Goal: Complete application form

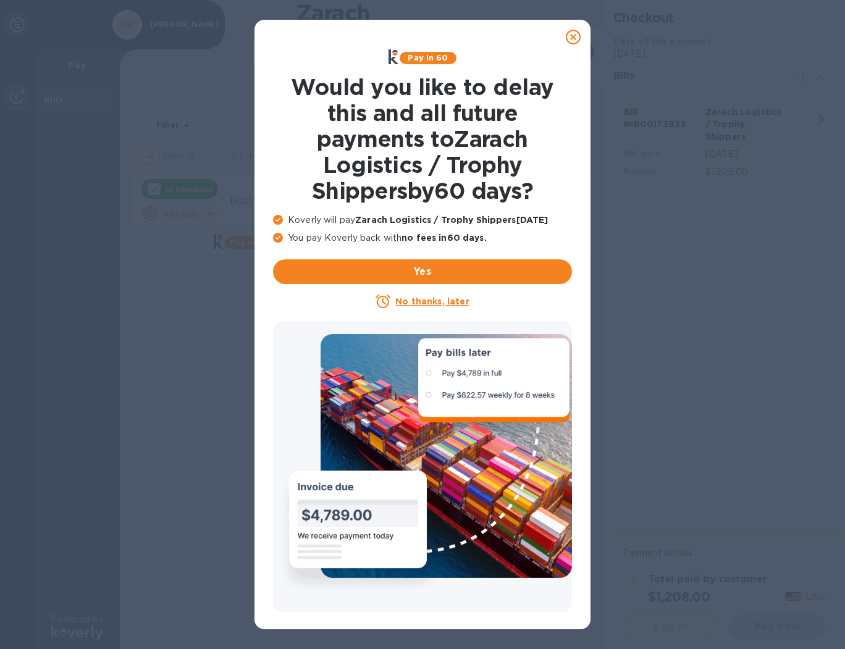
click at [425, 298] on u "No thanks, later" at bounding box center [432, 302] width 74 height 10
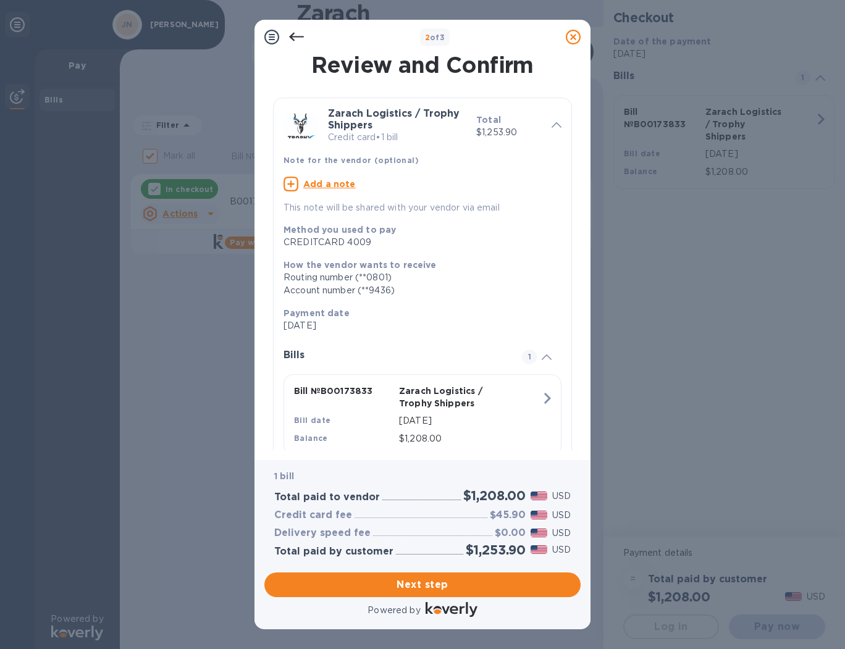
scroll to position [36, 0]
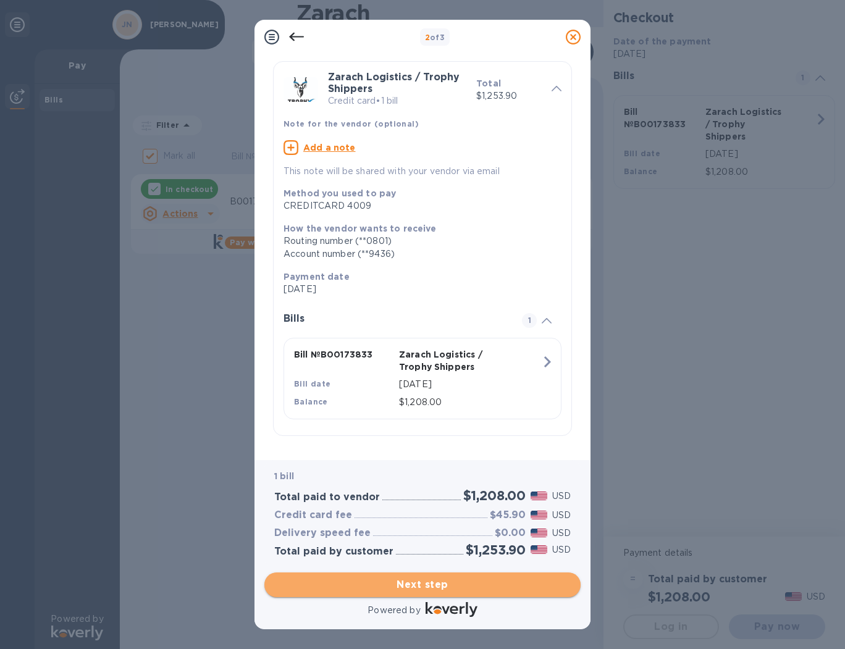
click at [424, 583] on span "Next step" at bounding box center [422, 585] width 297 height 15
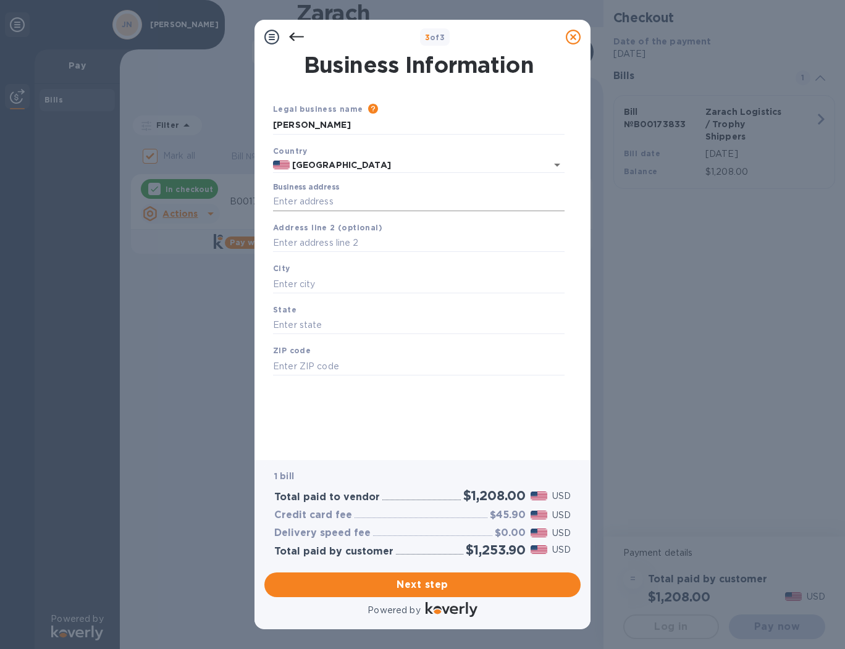
click at [300, 203] on input "Business address" at bounding box center [419, 202] width 292 height 19
type input "[STREET_ADDRESS]"
type input "The Woodlands"
type input "[US_STATE]"
type input "77381"
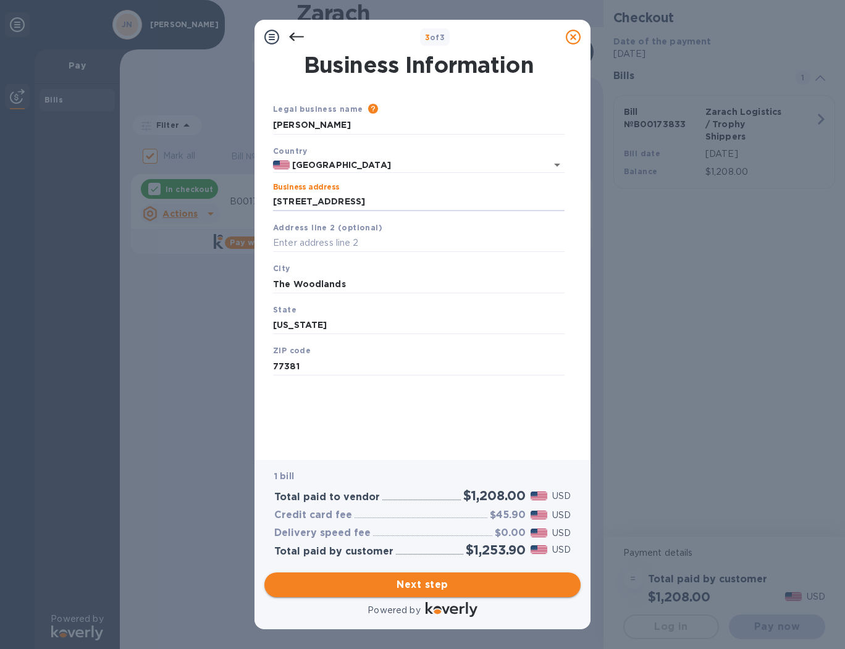
click at [418, 587] on span "Next step" at bounding box center [422, 585] width 297 height 15
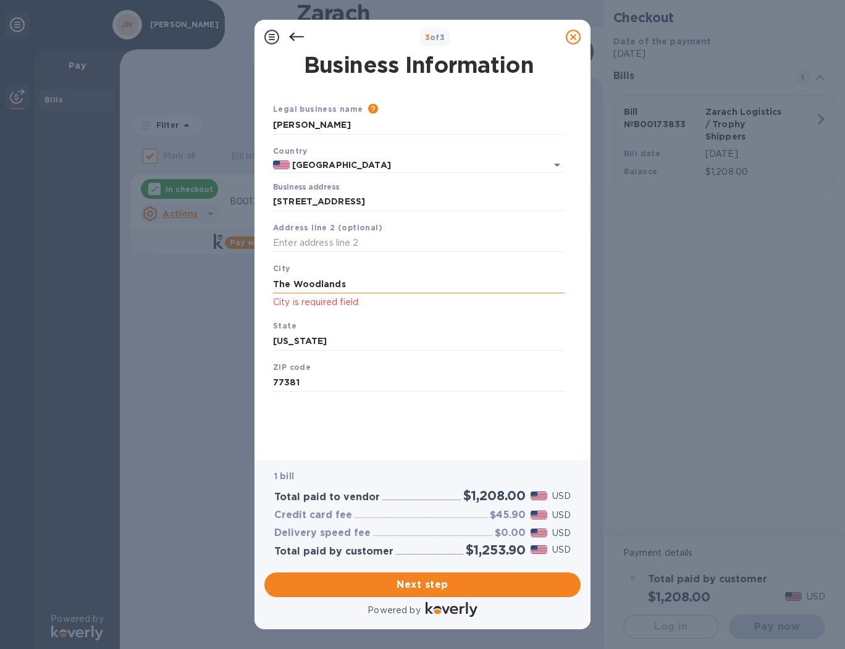
click at [319, 282] on input "The Woodlands" at bounding box center [419, 284] width 292 height 19
click at [403, 583] on span "Next step" at bounding box center [422, 585] width 297 height 15
drag, startPoint x: 309, startPoint y: 276, endPoint x: 153, endPoint y: 271, distance: 155.8
click at [153, 271] on div "3 of 3 Business Information Legal business name Please provide the legal name t…" at bounding box center [422, 324] width 845 height 649
type input "spring"
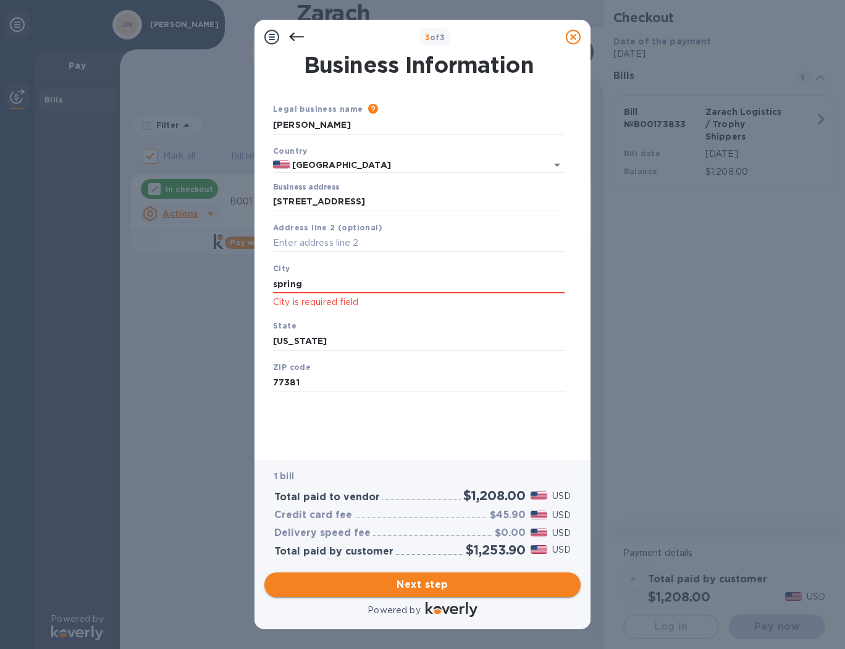
click at [460, 586] on span "Next step" at bounding box center [422, 585] width 297 height 15
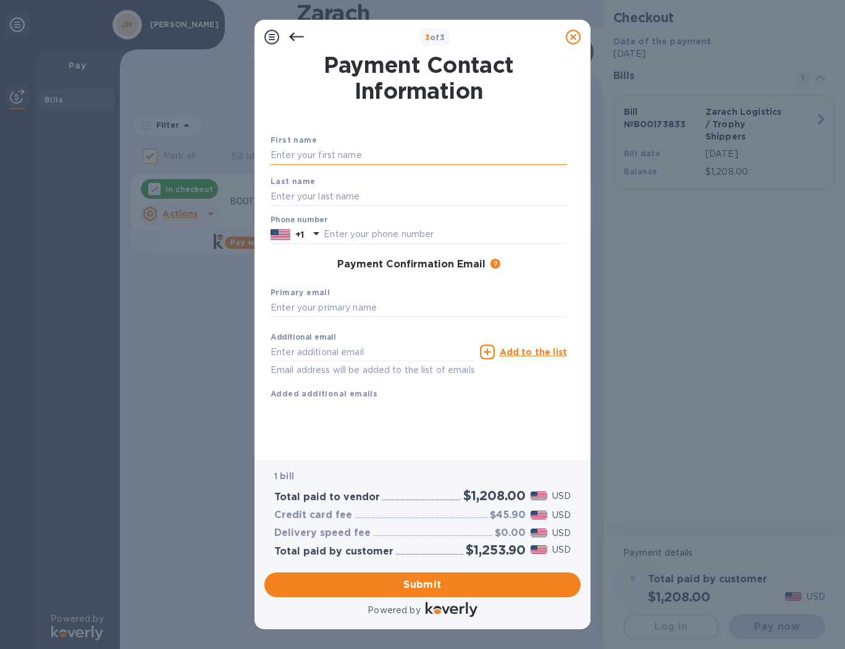
click at [307, 154] on input "text" at bounding box center [419, 155] width 297 height 19
type input "[PERSON_NAME]"
type input "Nuche"
type input "8323667366"
type input "[EMAIL_ADDRESS][DOMAIN_NAME]"
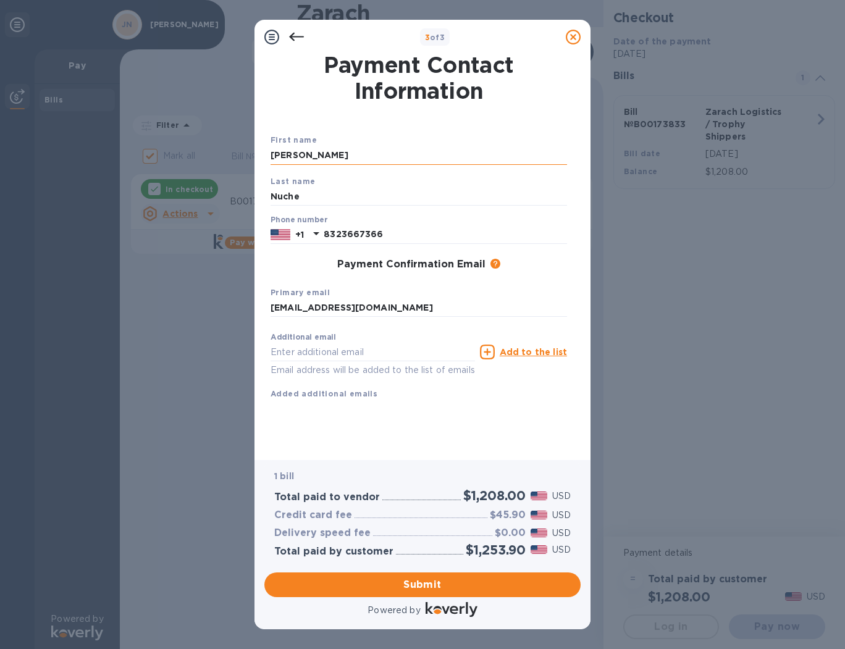
type input "[EMAIL_ADDRESS][DOMAIN_NAME]"
click at [420, 588] on span "Submit" at bounding box center [422, 585] width 297 height 15
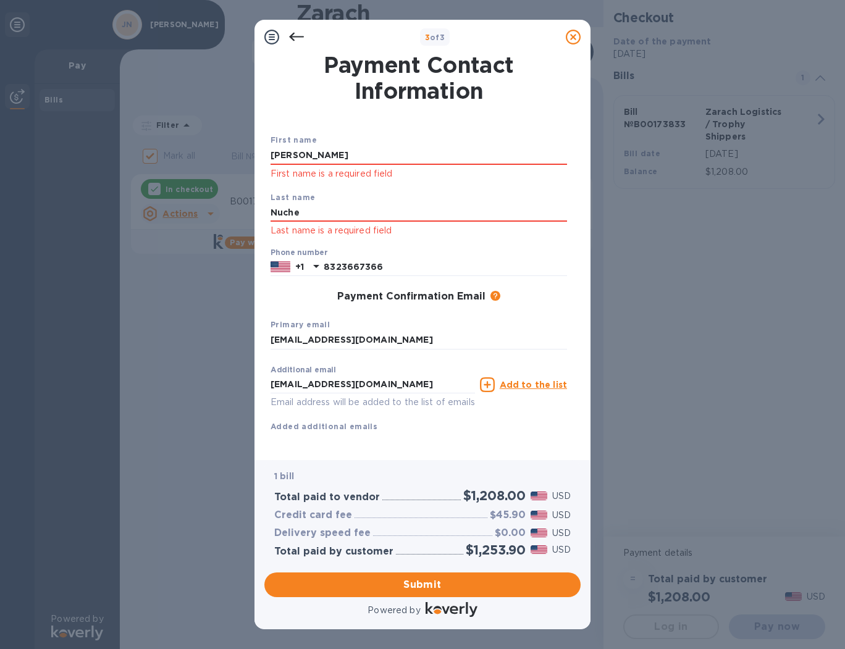
drag, startPoint x: 329, startPoint y: 210, endPoint x: 154, endPoint y: 211, distance: 174.2
click at [154, 211] on div "3 of 3 Payment Contact Information First name [PERSON_NAME] First name is a req…" at bounding box center [422, 324] width 845 height 649
type input "Nuche"
drag, startPoint x: 306, startPoint y: 159, endPoint x: 185, endPoint y: 156, distance: 121.1
click at [185, 156] on div "3 of 3 Payment Contact Information First name [PERSON_NAME] First name is a req…" at bounding box center [422, 324] width 845 height 649
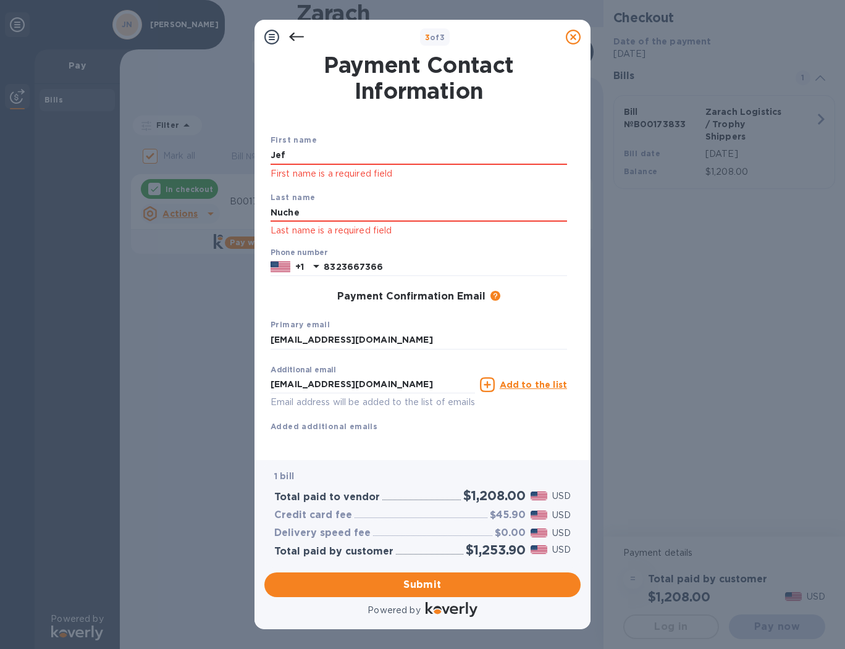
type input "[PERSON_NAME]"
click at [547, 316] on div "Primary email [EMAIL_ADDRESS][DOMAIN_NAME]" at bounding box center [419, 333] width 306 height 41
click at [463, 589] on span "Submit" at bounding box center [422, 585] width 297 height 15
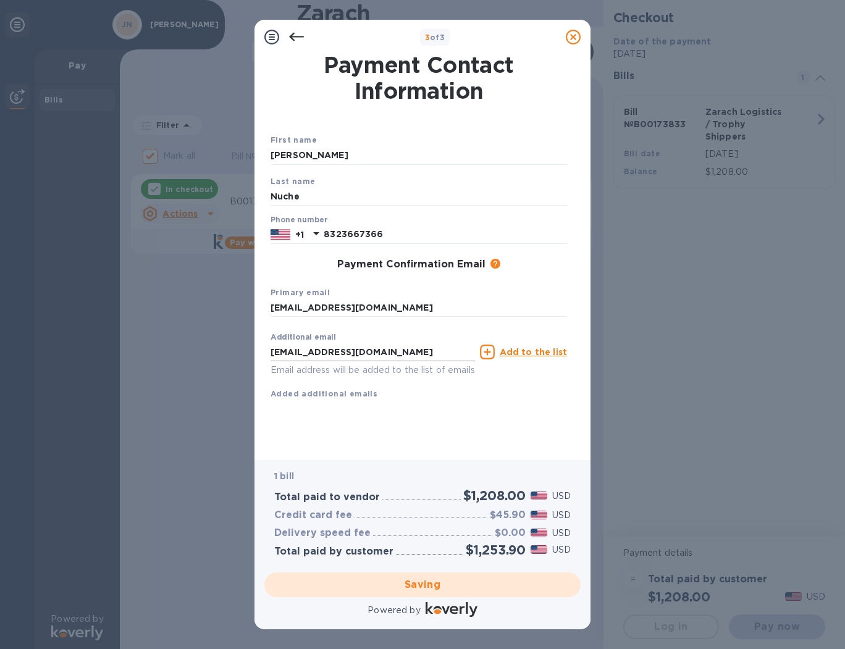
checkbox input "false"
